Goal: Communication & Community: Participate in discussion

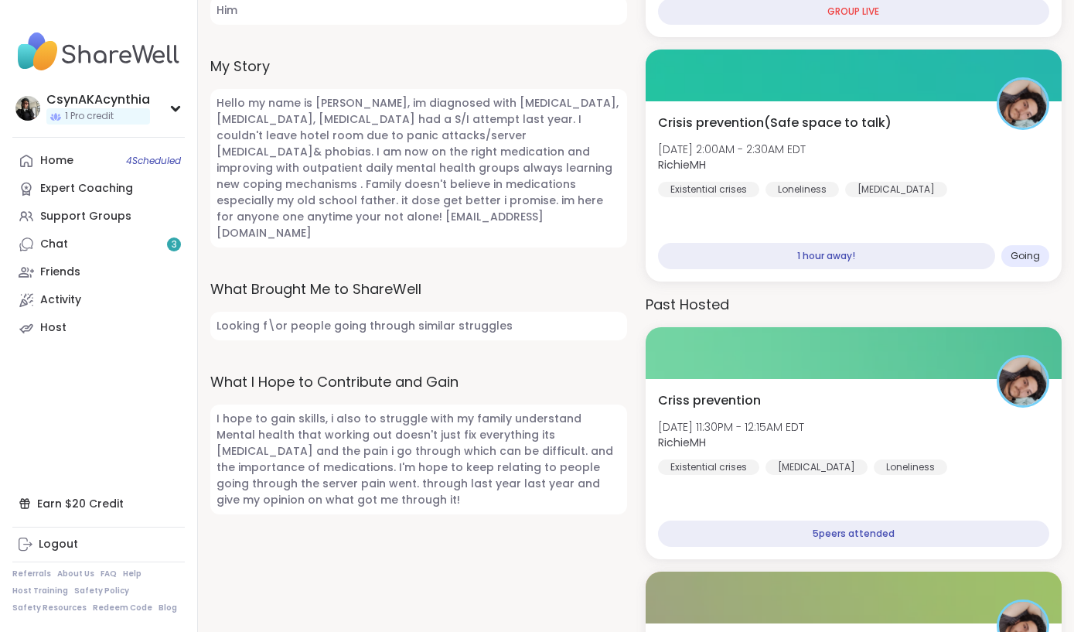
scroll to position [671, 0]
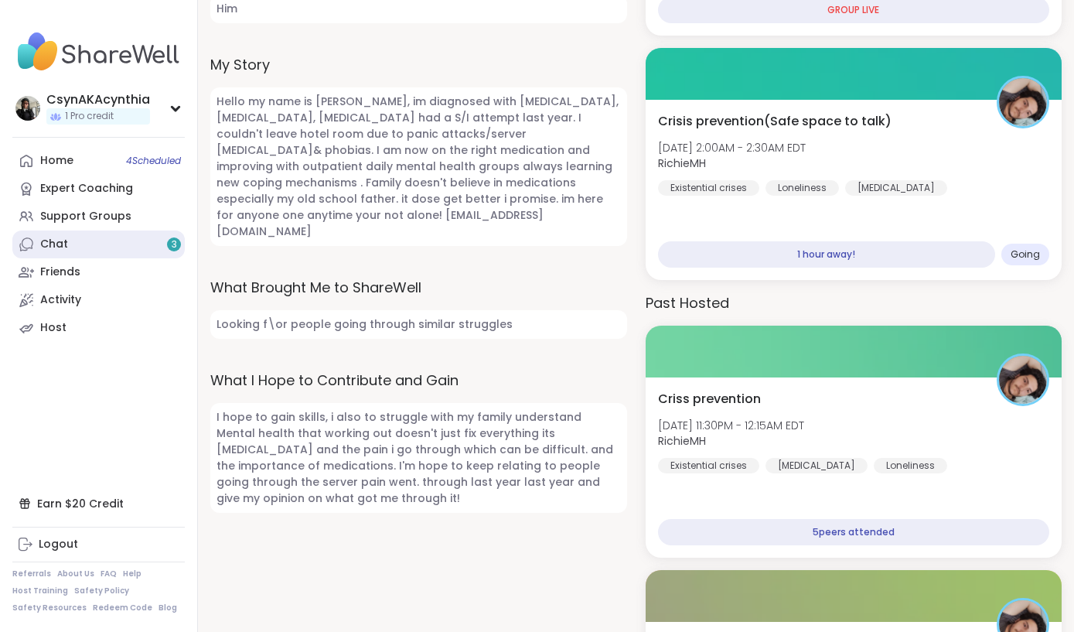
click at [80, 247] on link "Chat 3" at bounding box center [98, 244] width 172 height 28
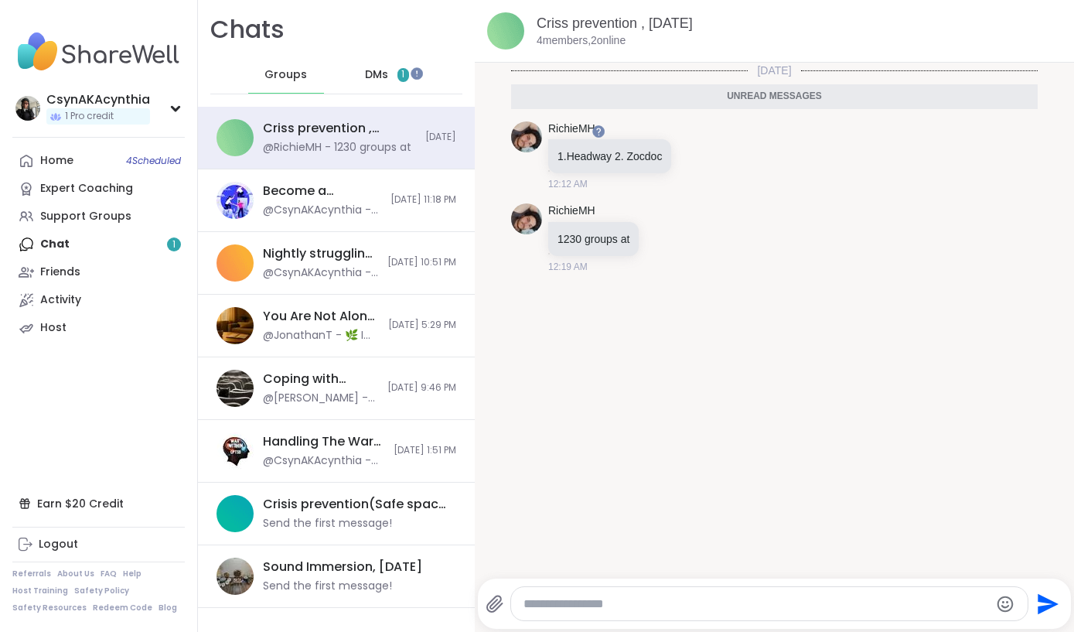
click at [659, 605] on textarea "Type your message" at bounding box center [756, 603] width 466 height 15
type textarea "*"
click at [398, 66] on div "DMs 1" at bounding box center [387, 74] width 76 height 37
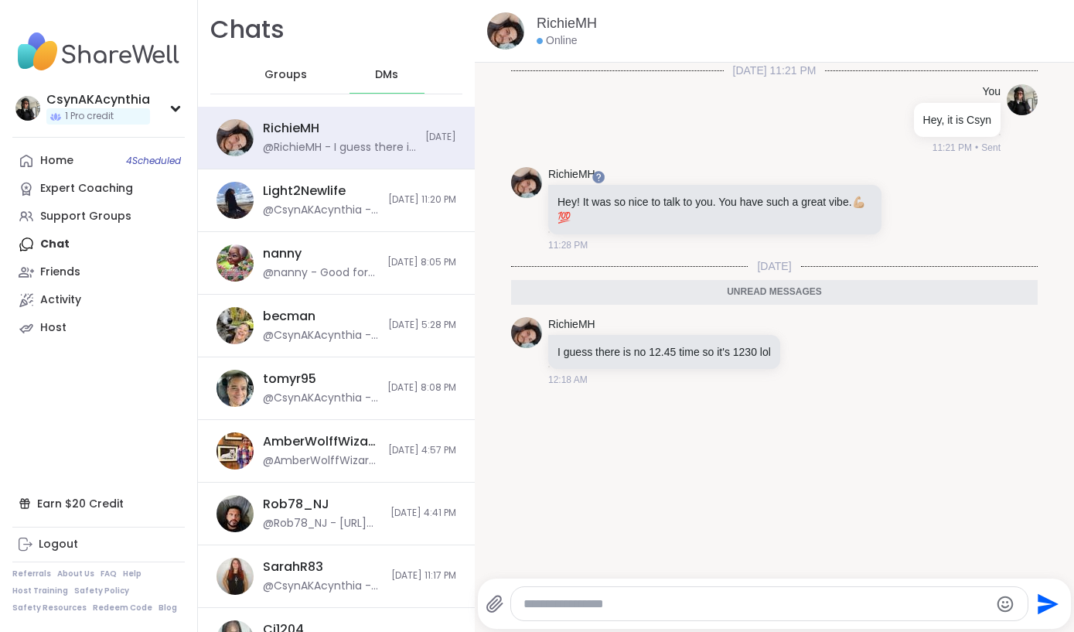
click at [635, 598] on textarea "Type your message" at bounding box center [756, 603] width 466 height 15
type textarea "*"
type textarea "**********"
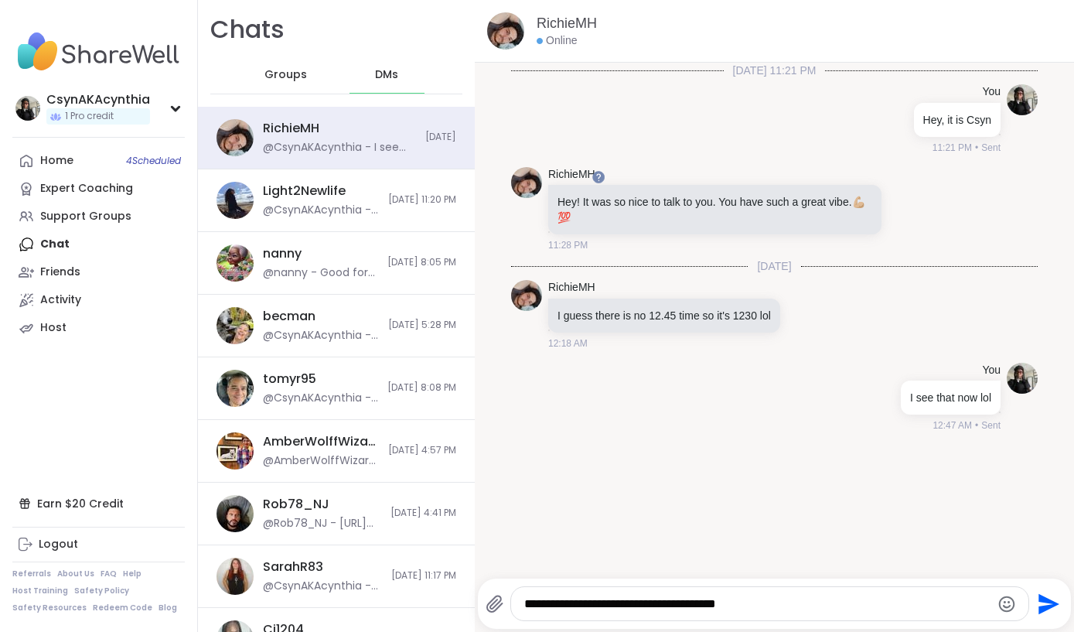
type textarea "**********"
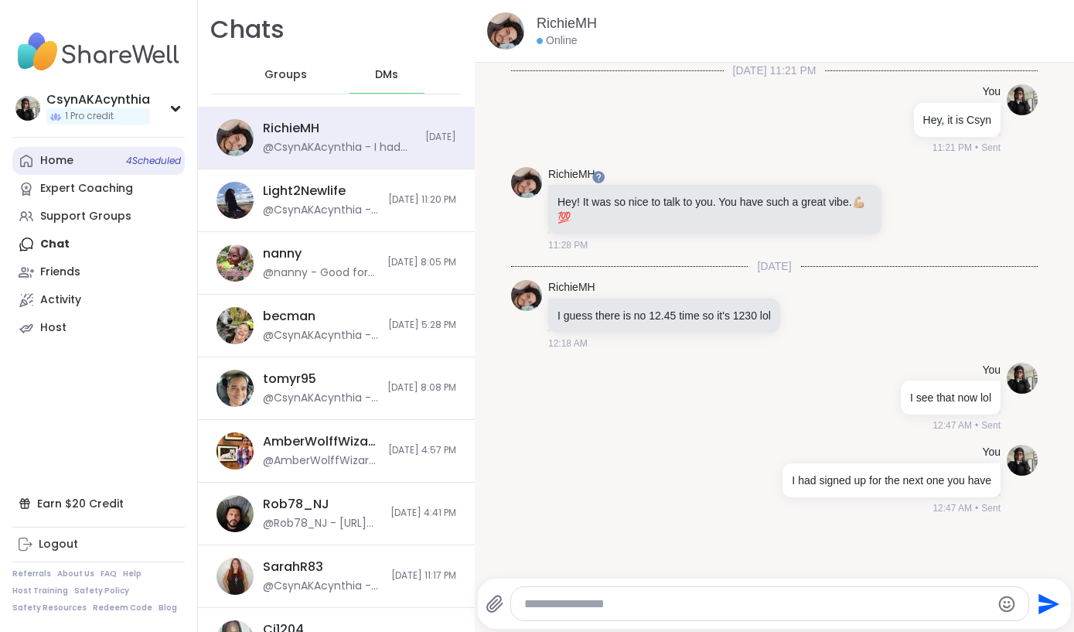
click at [51, 161] on div "Home 4 Scheduled" at bounding box center [56, 160] width 33 height 15
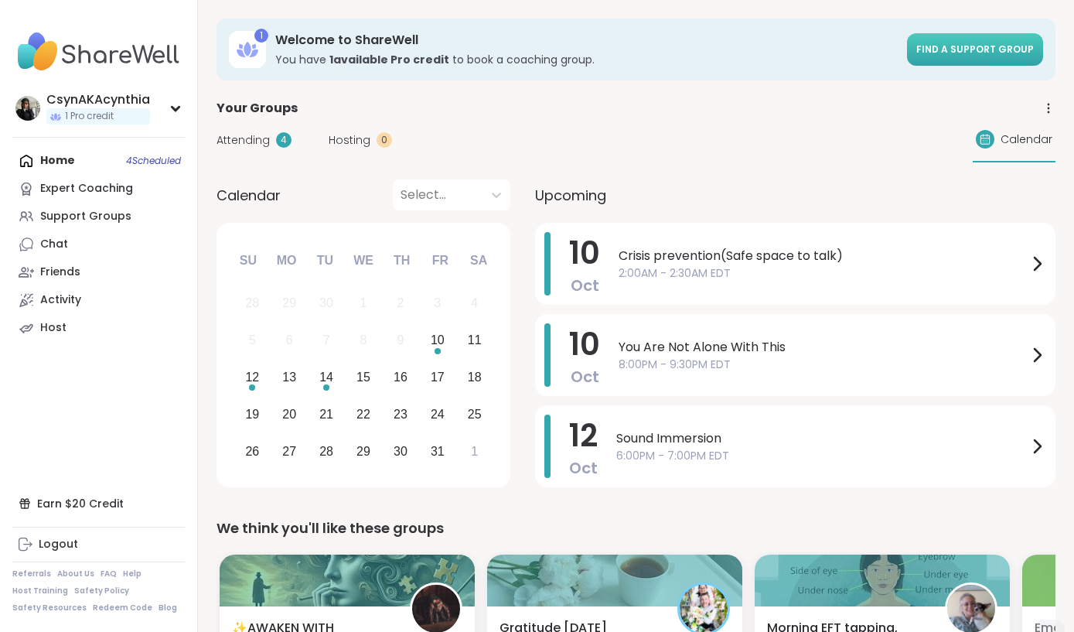
click at [974, 49] on span "Find a support group" at bounding box center [975, 49] width 118 height 13
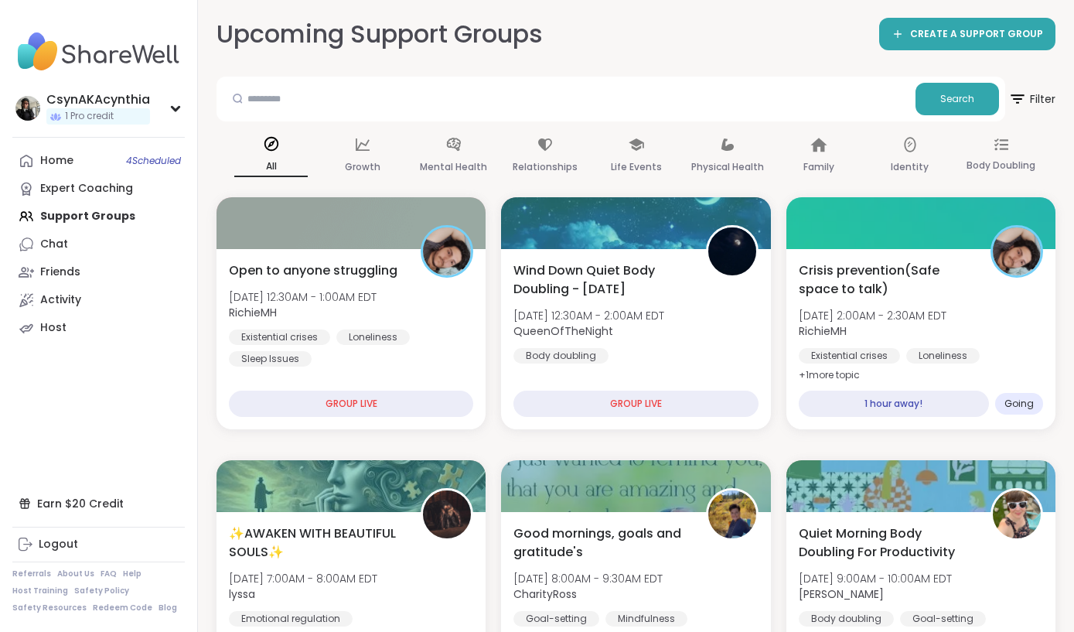
scroll to position [90, 0]
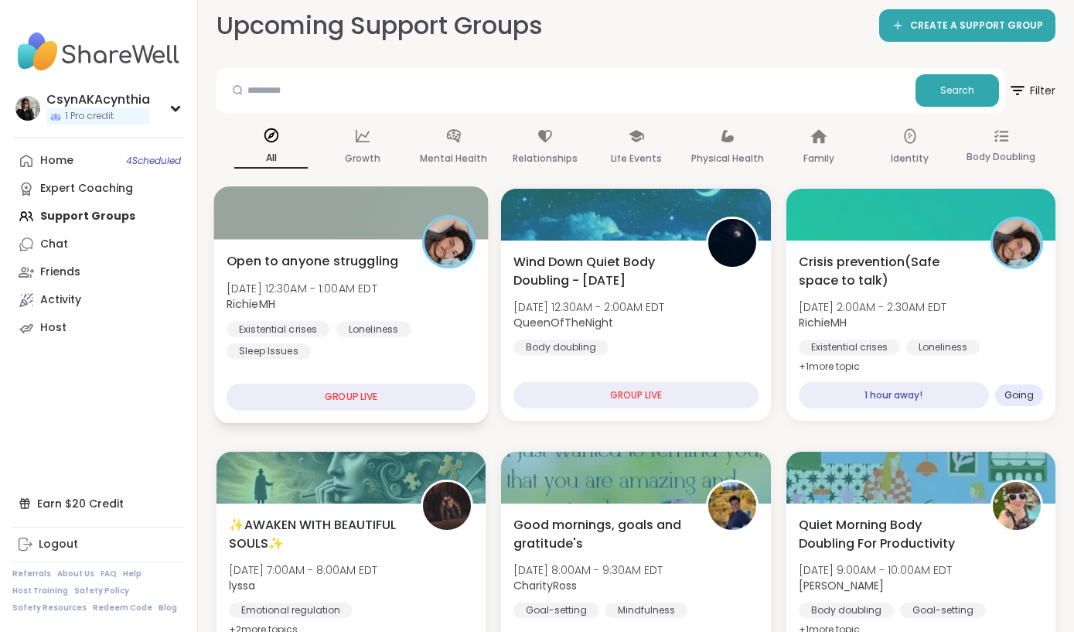
click at [379, 400] on div "GROUP LIVE" at bounding box center [352, 396] width 250 height 27
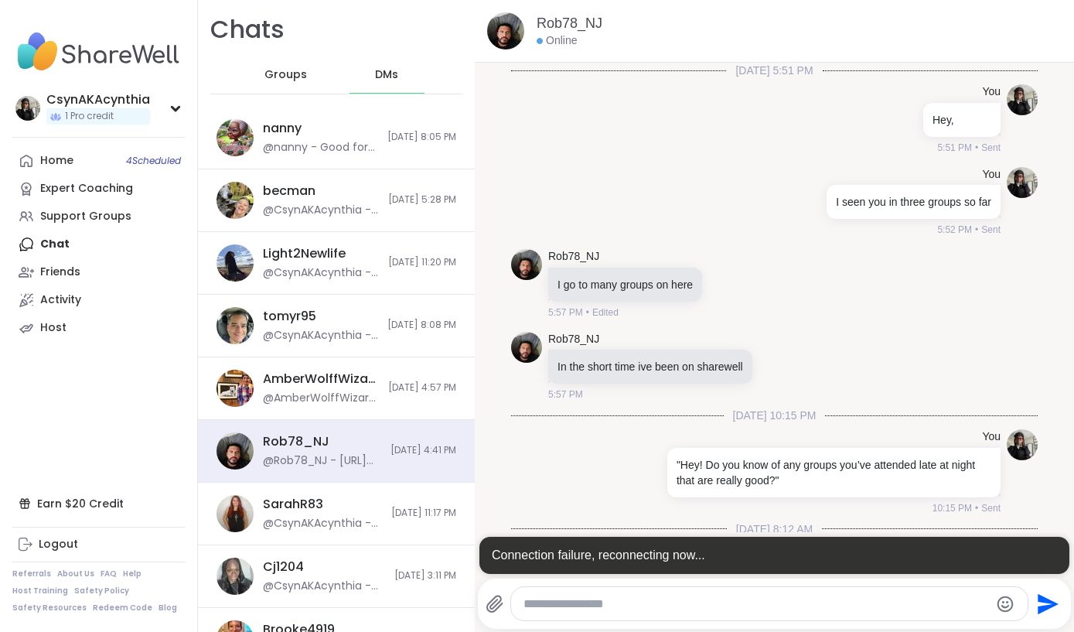
scroll to position [3638, 0]
